Goal: Information Seeking & Learning: Check status

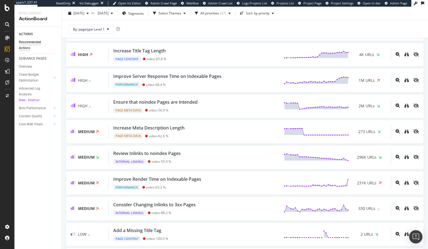
scroll to position [99, 0]
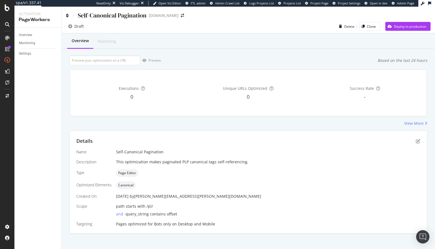
click at [68, 15] on icon at bounding box center [67, 16] width 2 height 4
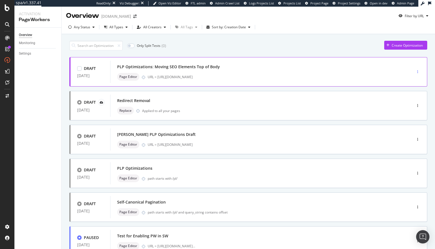
click at [416, 72] on div "button" at bounding box center [417, 71] width 5 height 3
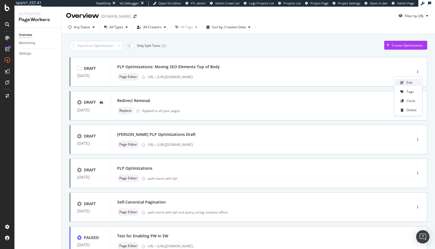
click at [401, 82] on icon at bounding box center [401, 82] width 3 height 3
